Goal: Task Accomplishment & Management: Manage account settings

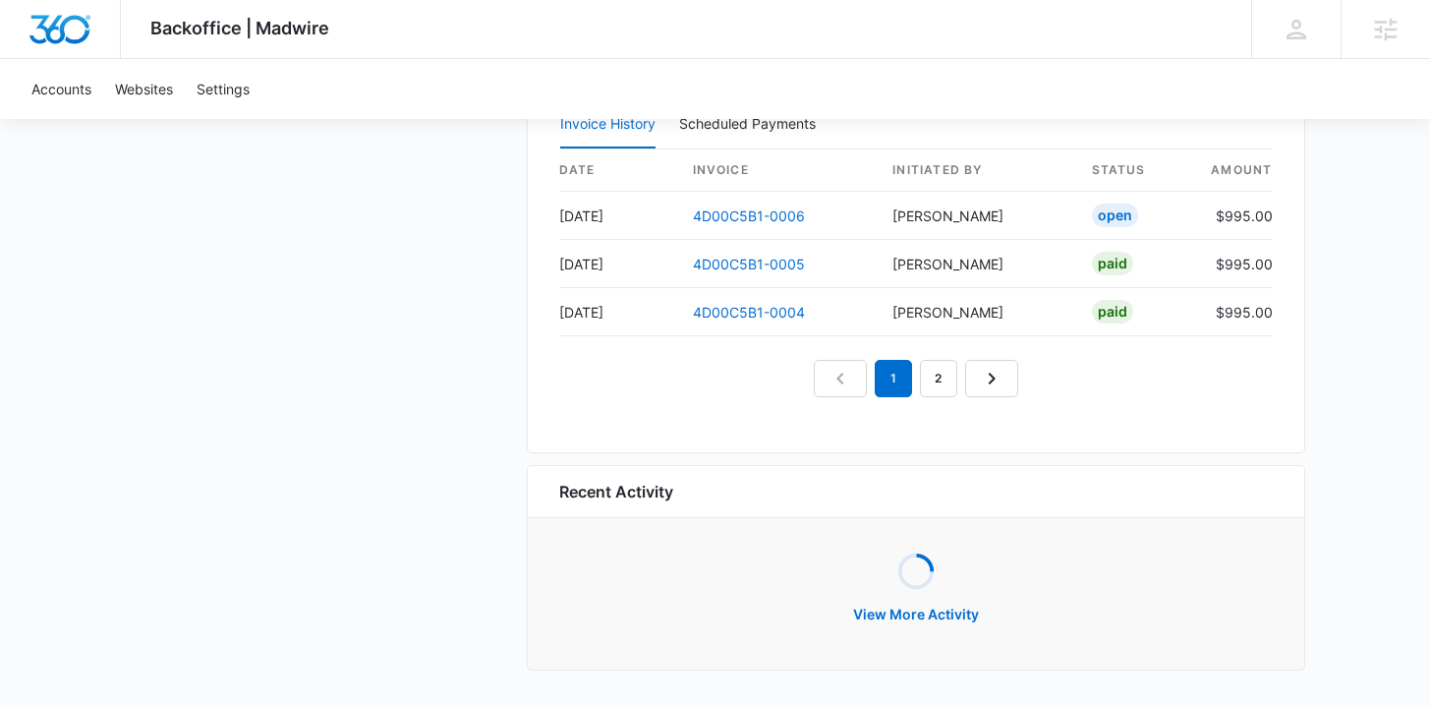
scroll to position [1945, 0]
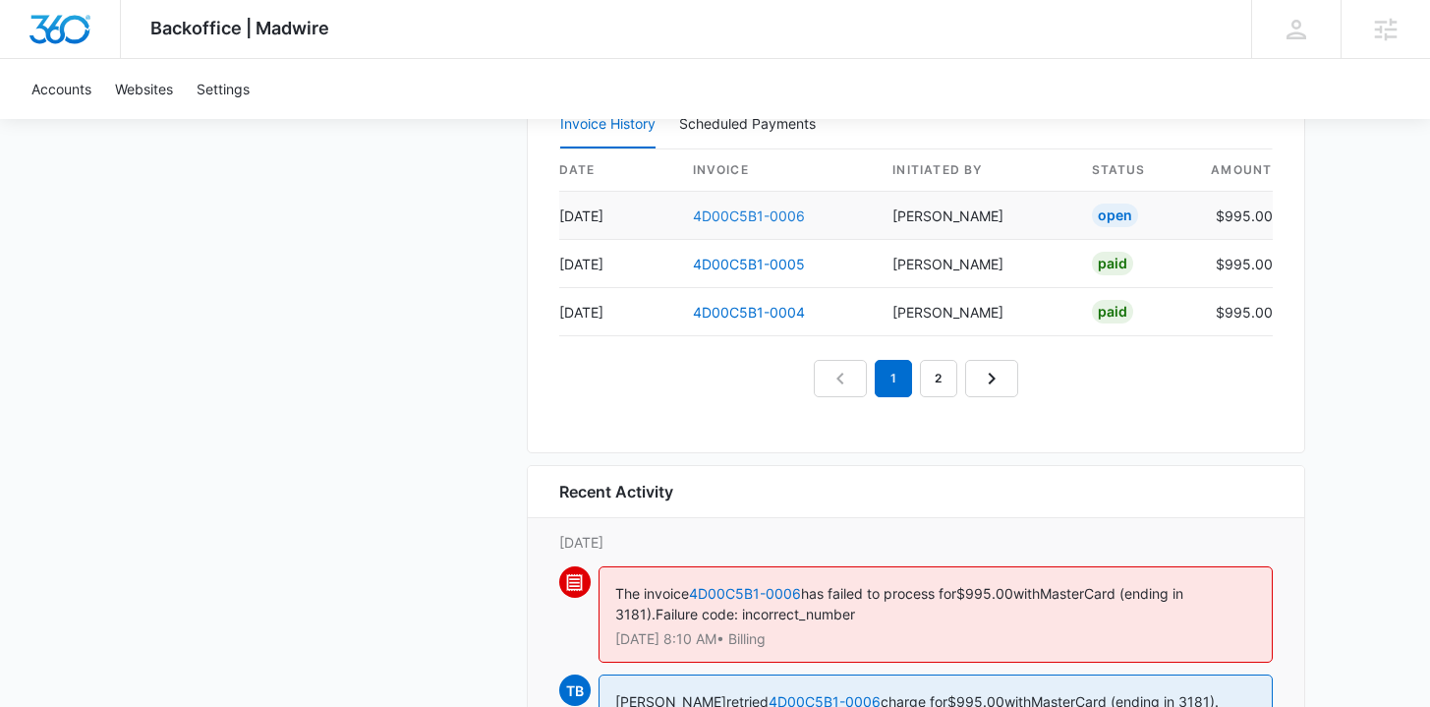
click at [720, 211] on link "4D00C5B1-0006" at bounding box center [749, 215] width 112 height 17
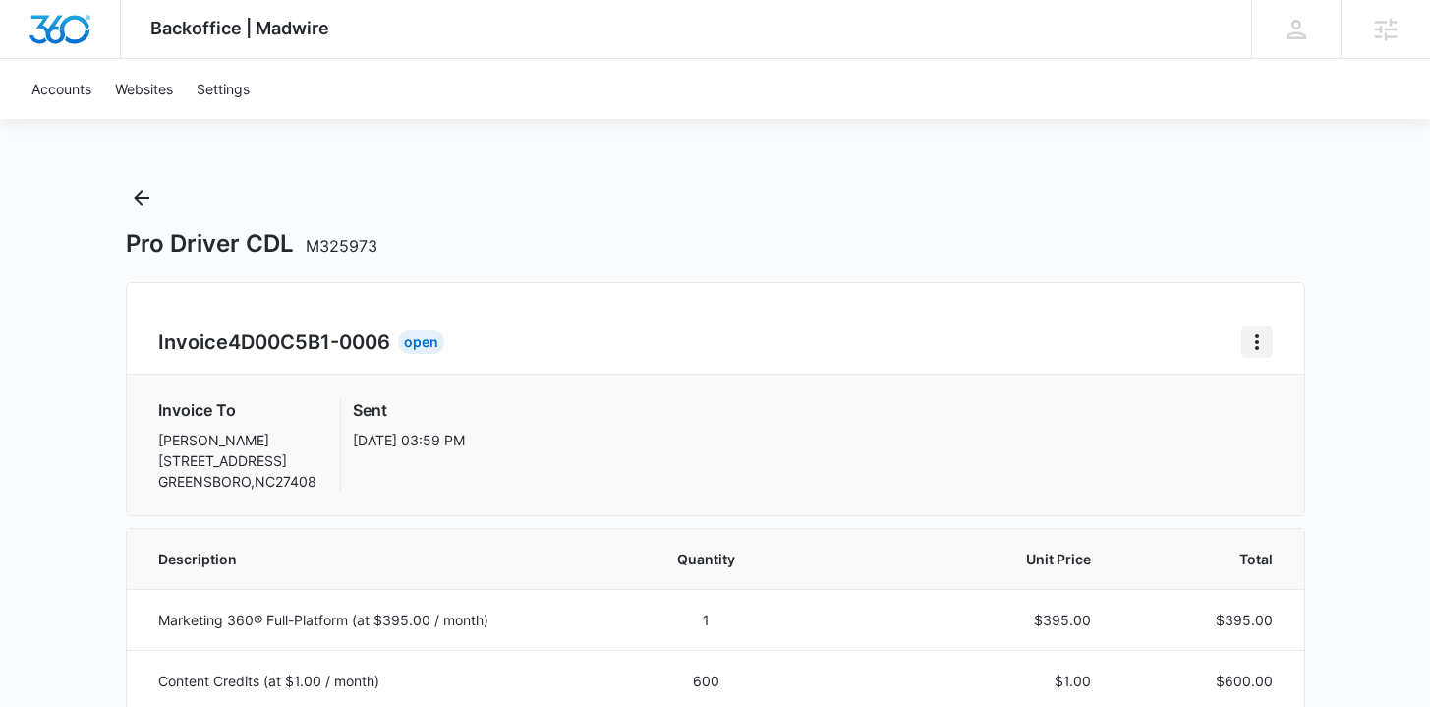
click at [1245, 340] on icon "Home" at bounding box center [1257, 342] width 24 height 24
click at [1268, 401] on link "Download Invoice" at bounding box center [1323, 396] width 114 height 17
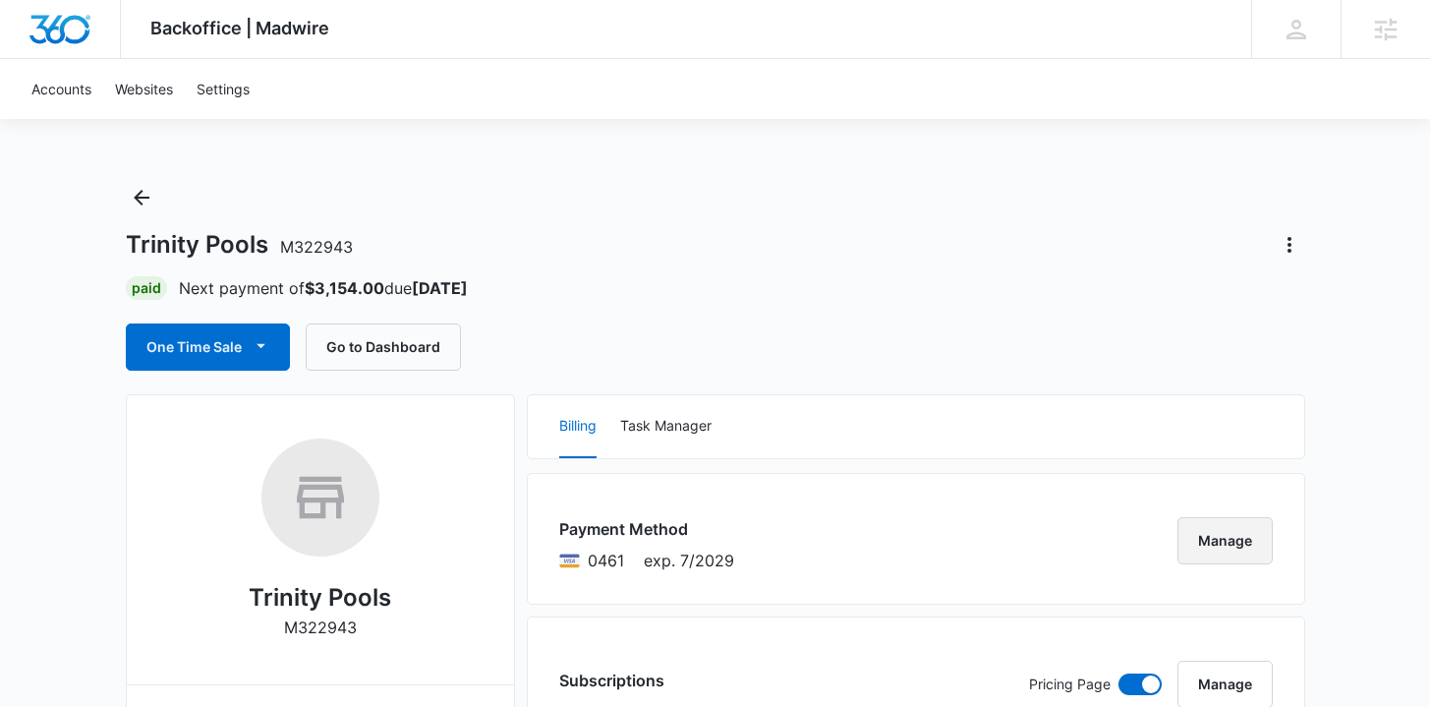
click at [1208, 543] on button "Manage" at bounding box center [1224, 540] width 95 height 47
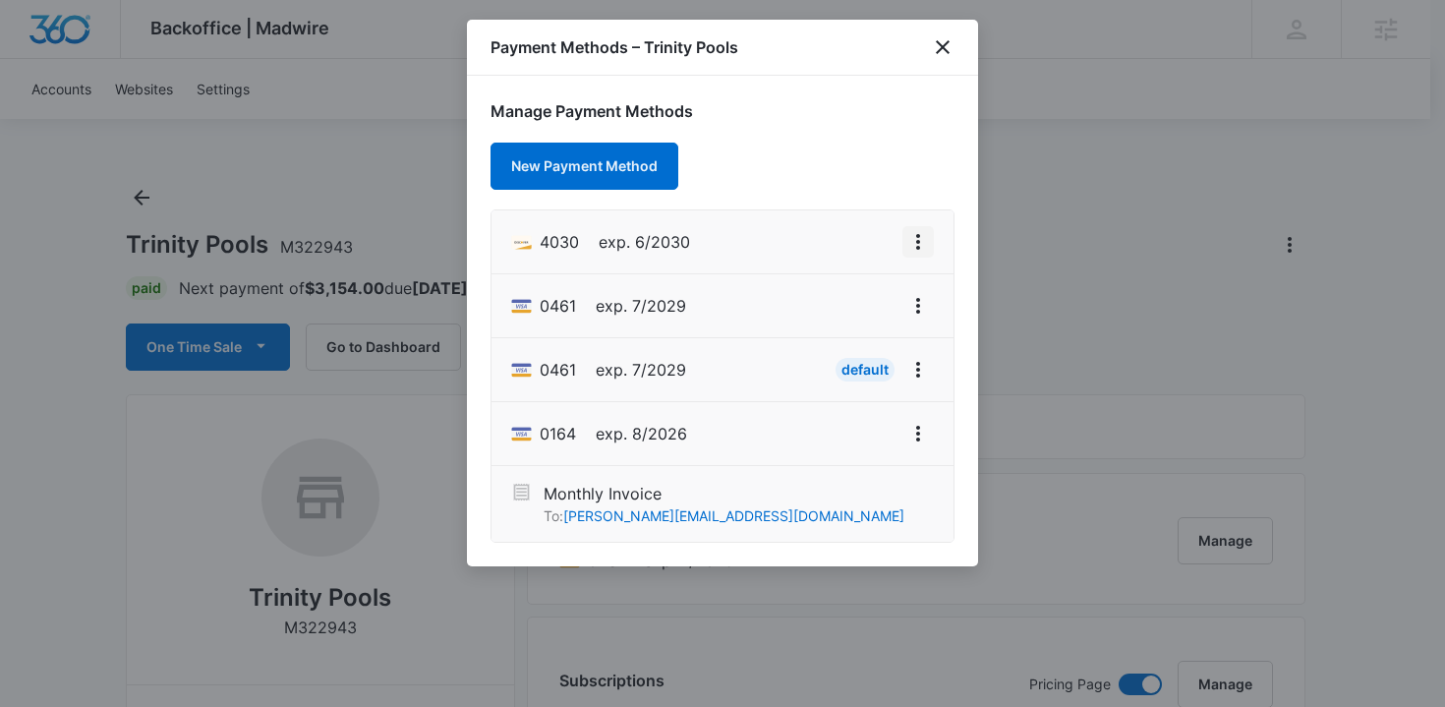
click at [912, 234] on icon "View More" at bounding box center [918, 242] width 24 height 24
click at [879, 326] on div "Set As Default" at bounding box center [839, 326] width 91 height 14
click at [950, 46] on icon "close" at bounding box center [943, 47] width 24 height 24
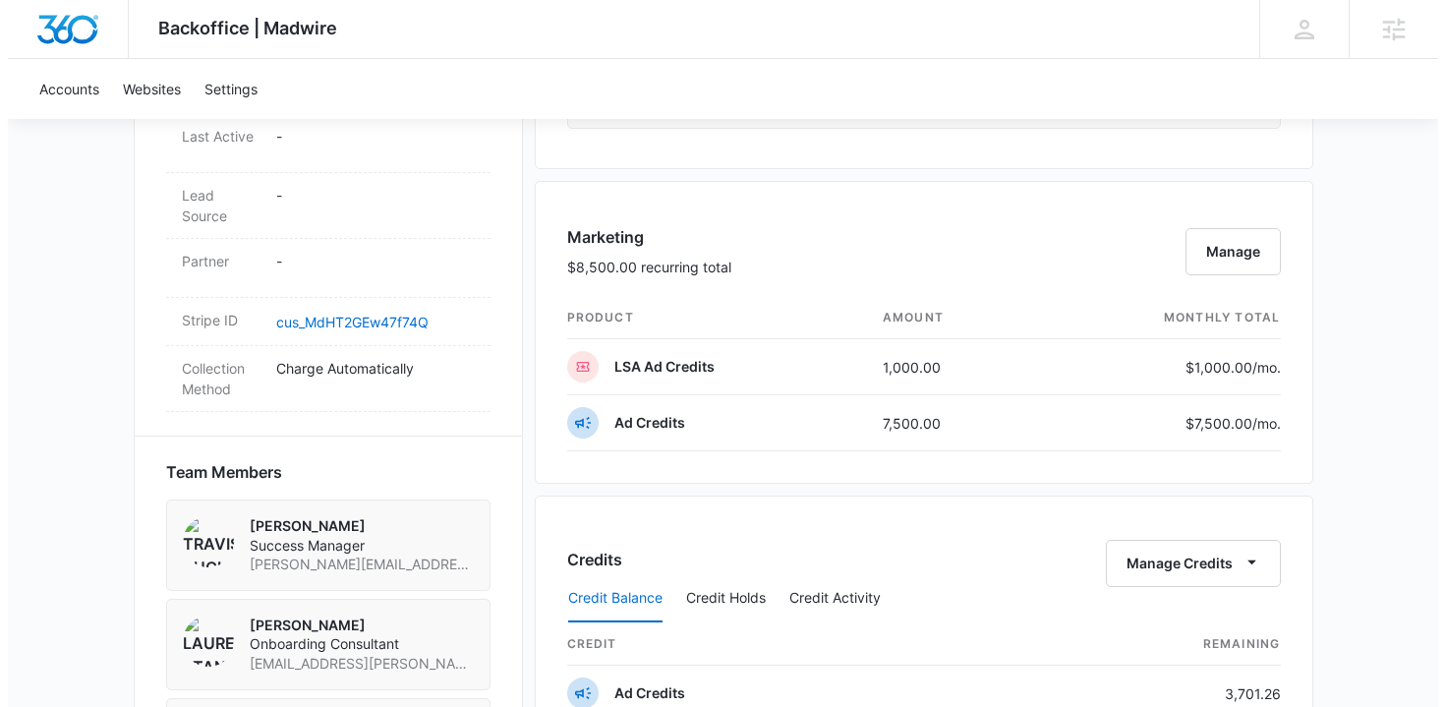
scroll to position [1081, 0]
click at [1220, 254] on button "Manage" at bounding box center [1224, 250] width 95 height 47
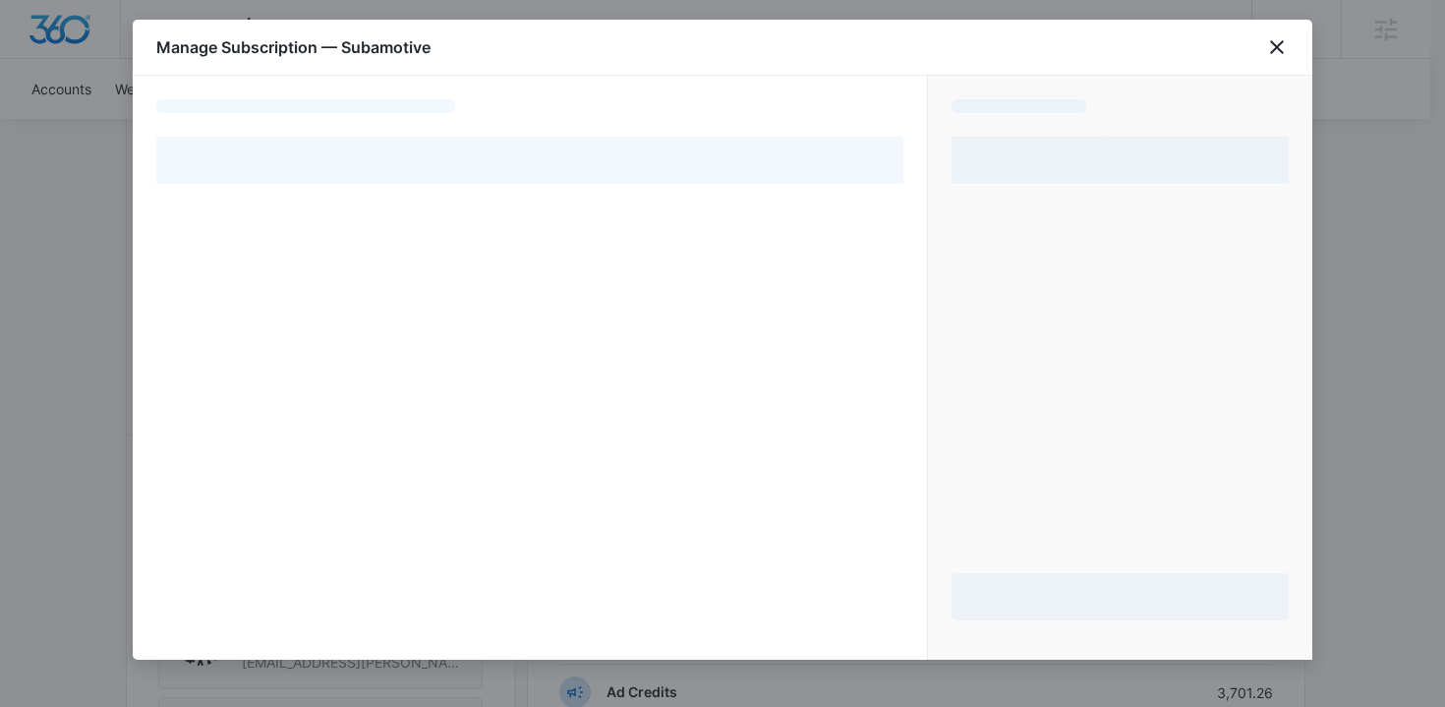
select select "pm_1OaJi7A4n8RTgNjU5FpPTDem"
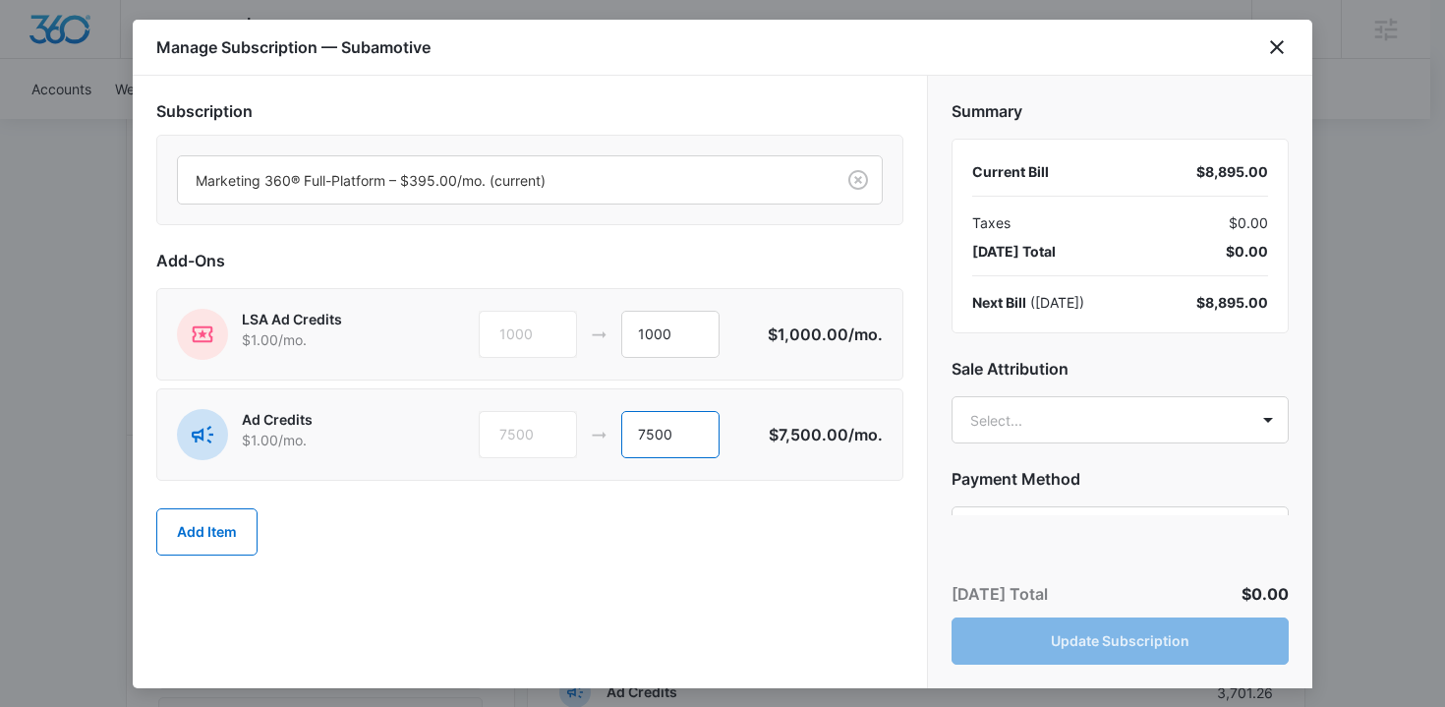
drag, startPoint x: 694, startPoint y: 433, endPoint x: 571, endPoint y: 433, distance: 122.8
click at [571, 433] on div "7500 7500" at bounding box center [624, 434] width 290 height 47
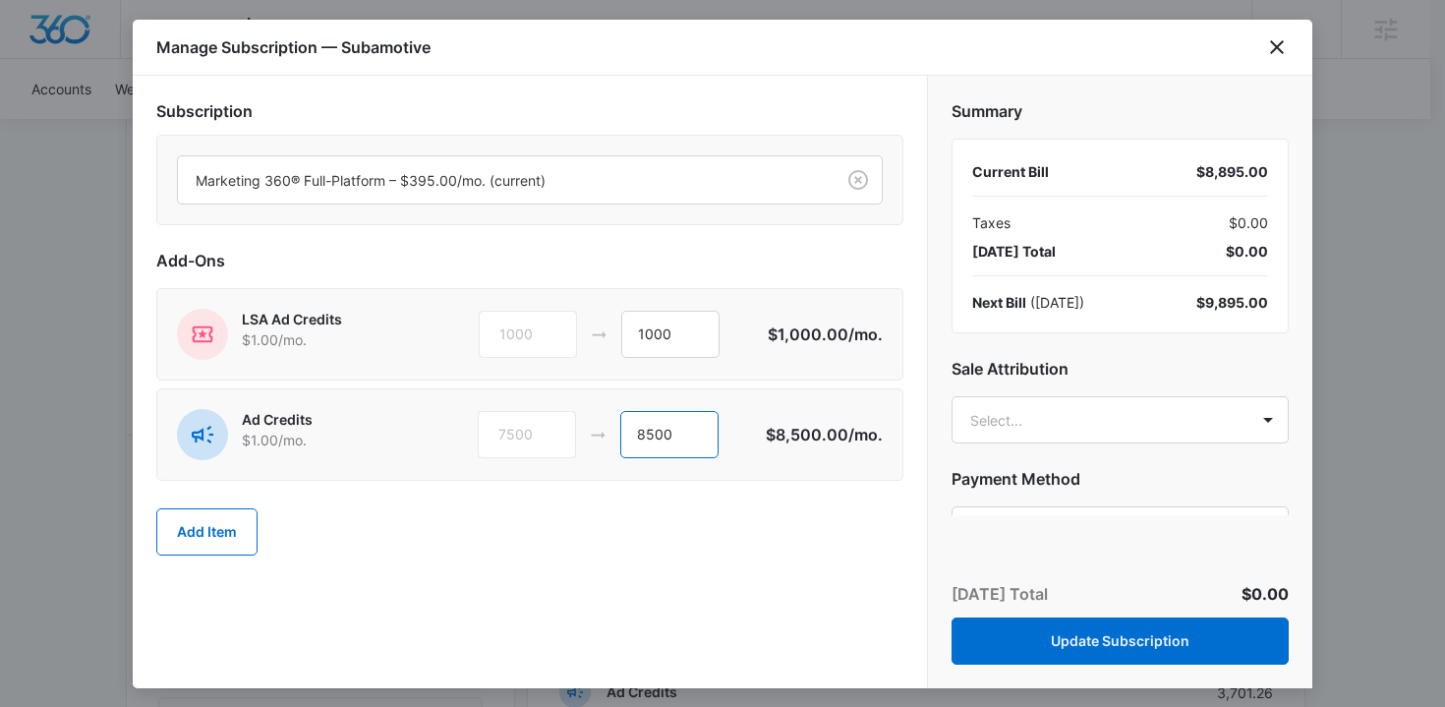
type input "8500"
drag, startPoint x: 613, startPoint y: 338, endPoint x: 529, endPoint y: 338, distance: 84.5
click at [529, 338] on div "1000 1000" at bounding box center [624, 334] width 290 height 47
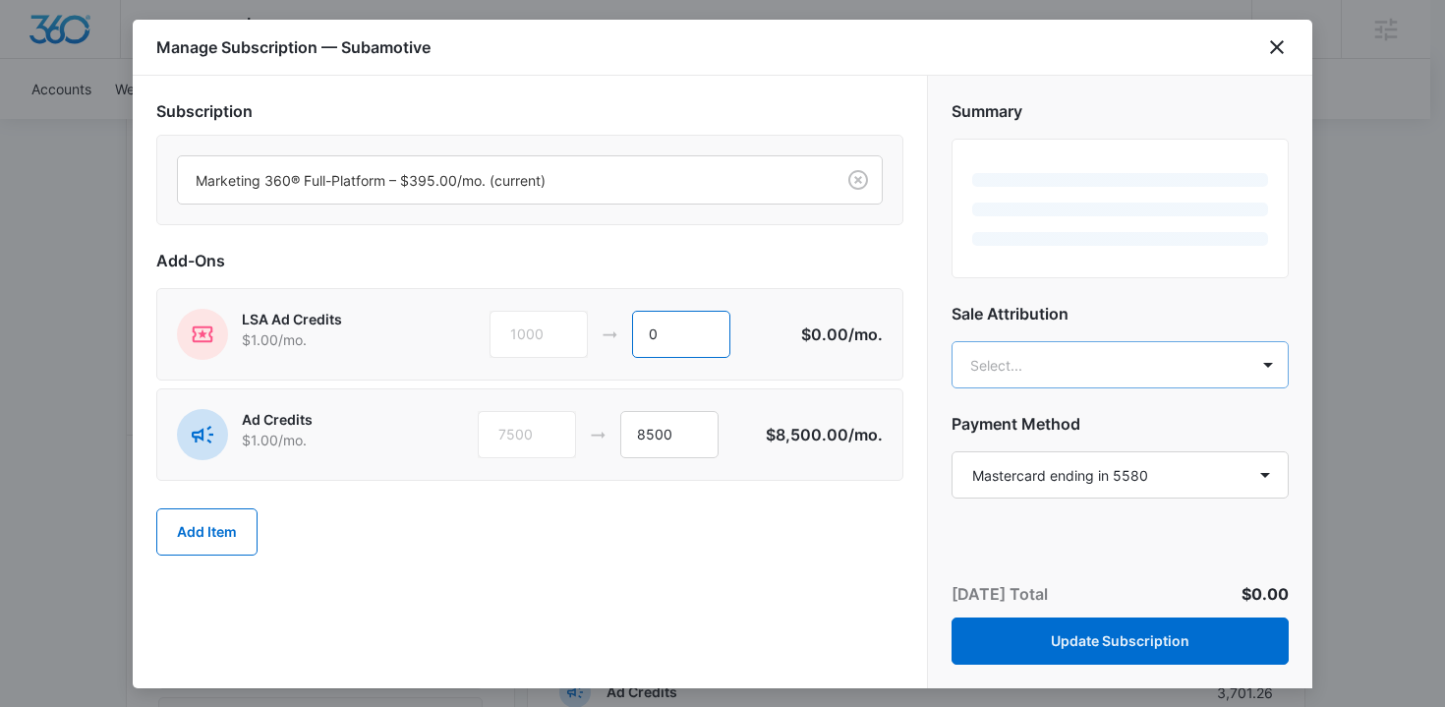
type input "0"
click at [1053, 379] on body "Backoffice | Madwire Apps Settings [PERSON_NAME] Buchanan [EMAIL_ADDRESS][PERSO…" at bounding box center [722, 304] width 1445 height 2771
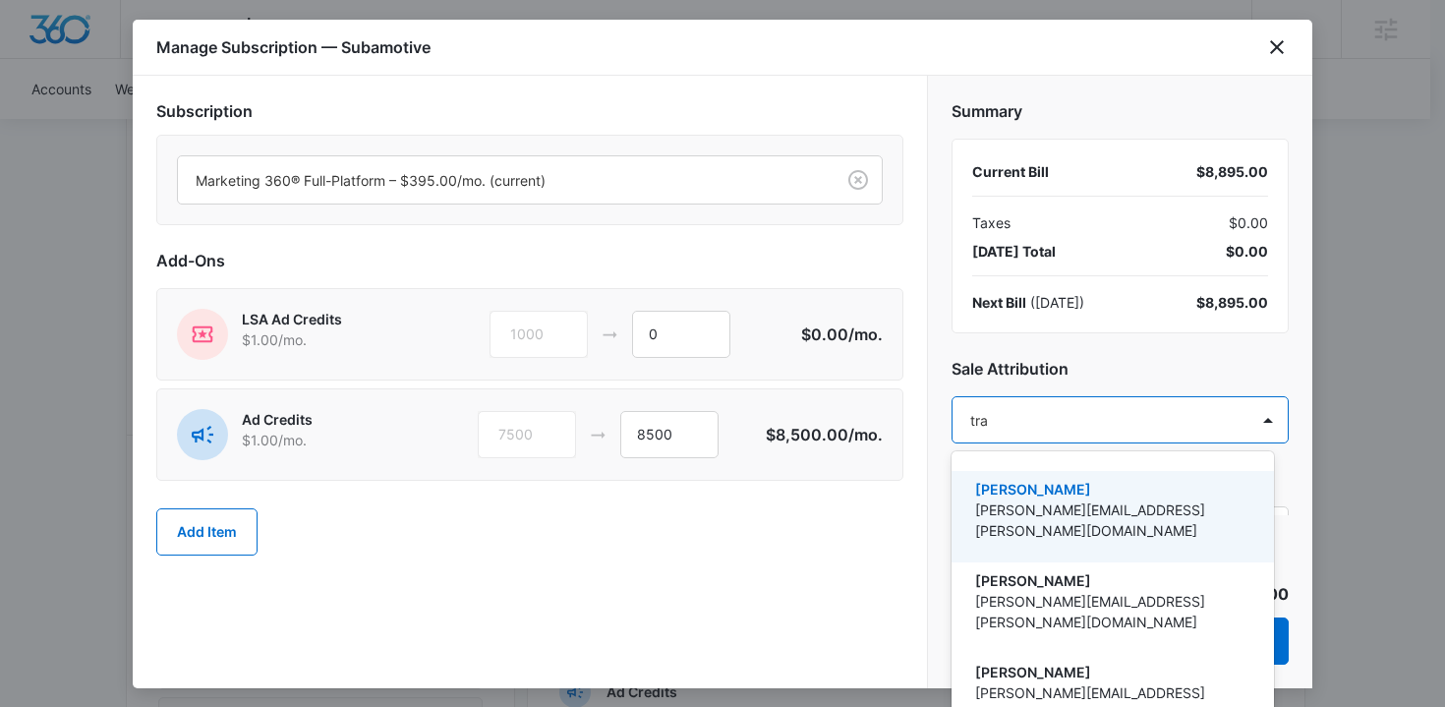
type input "trav"
drag, startPoint x: 1054, startPoint y: 488, endPoint x: 757, endPoint y: 483, distance: 297.8
click at [1054, 488] on p "[PERSON_NAME]" at bounding box center [1110, 489] width 271 height 21
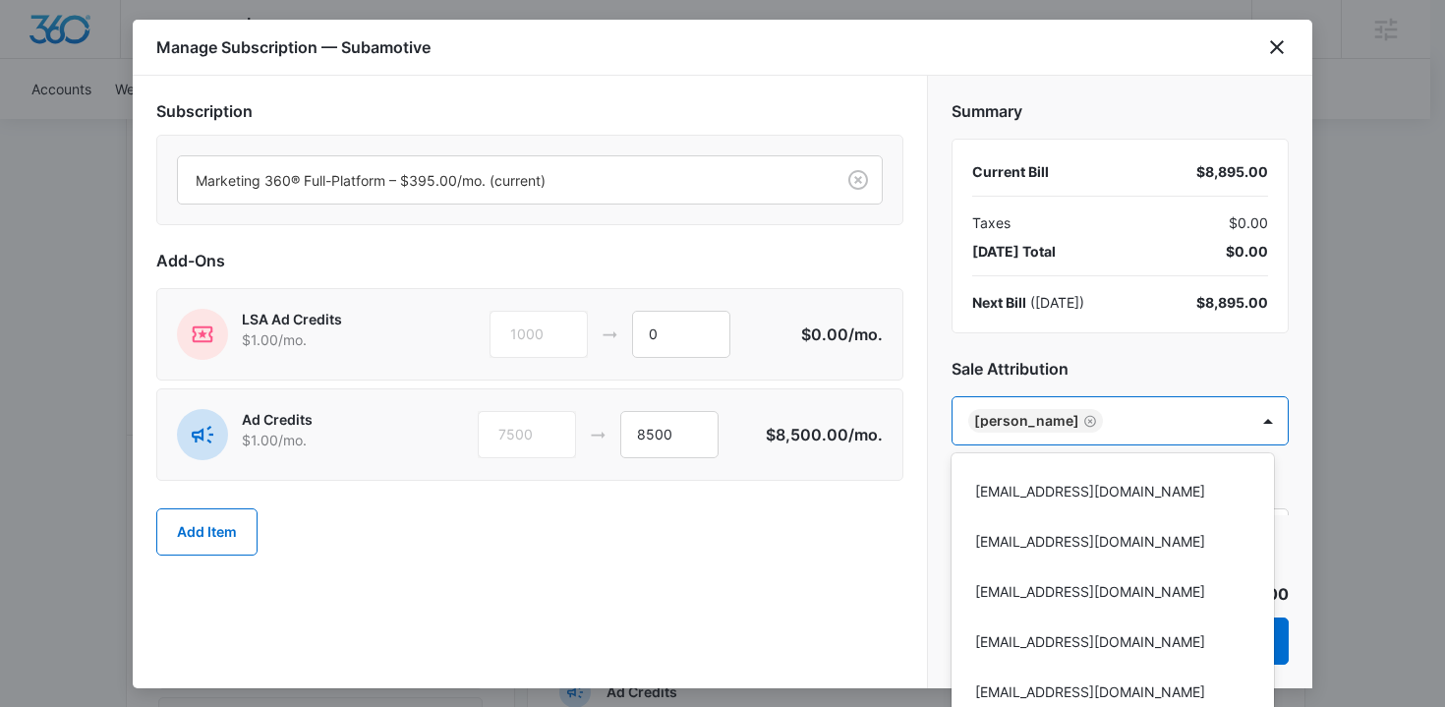
click at [754, 483] on div at bounding box center [722, 353] width 1445 height 707
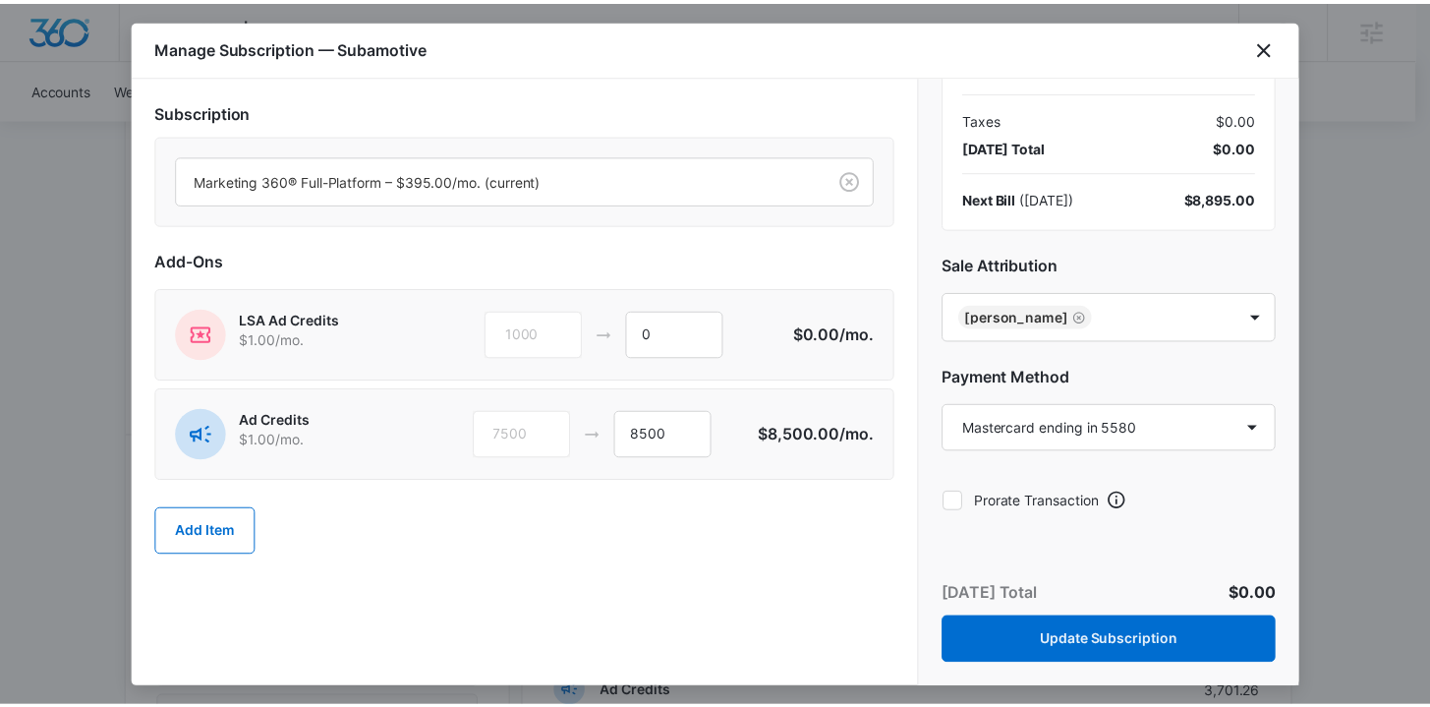
scroll to position [112, 0]
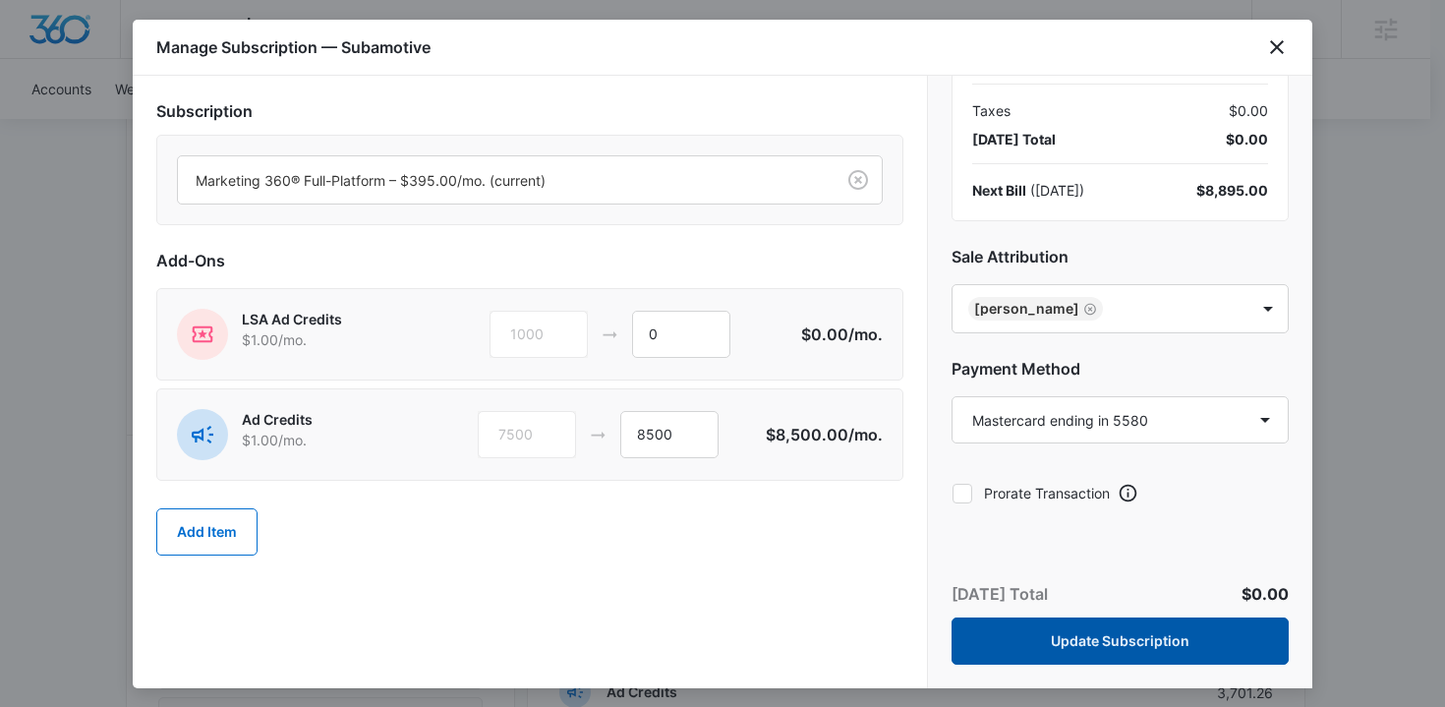
click at [1177, 639] on button "Update Subscription" at bounding box center [1119, 640] width 337 height 47
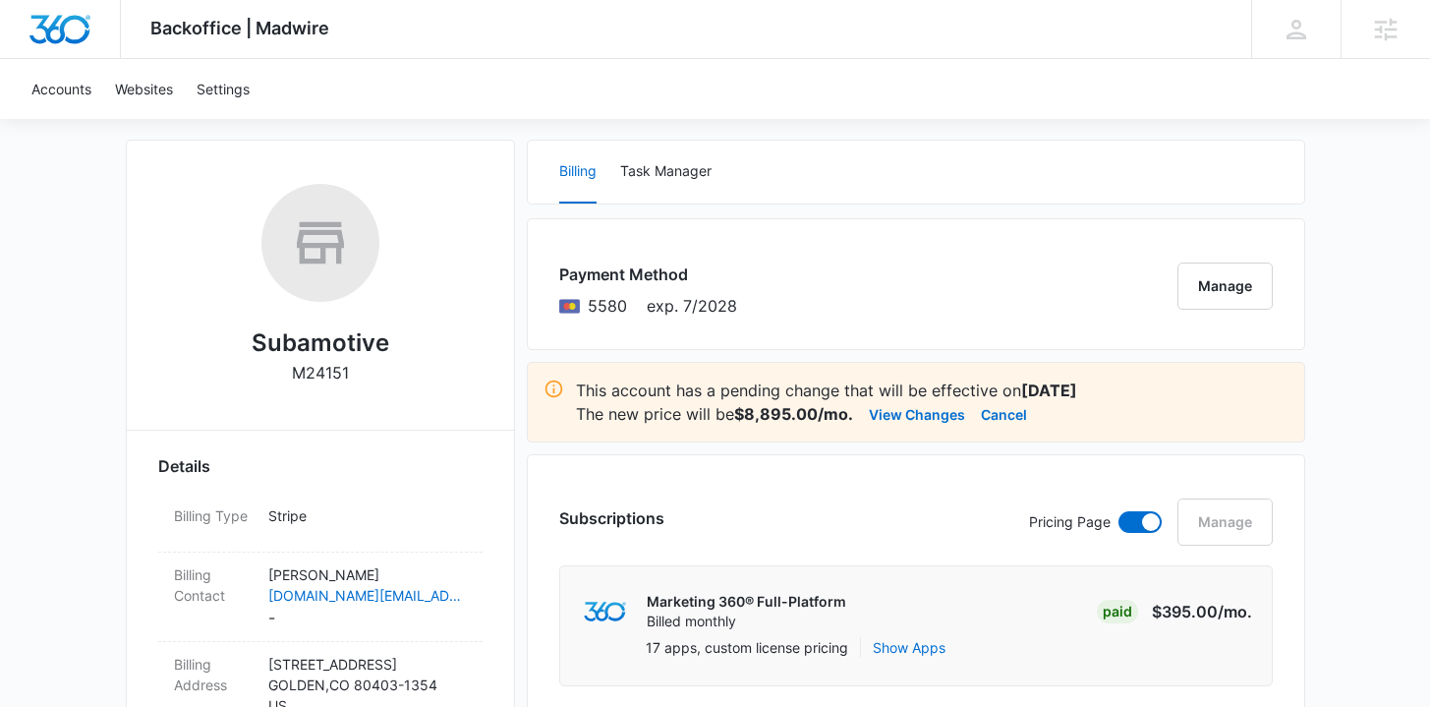
scroll to position [0, 0]
